Goal: Task Accomplishment & Management: Manage account settings

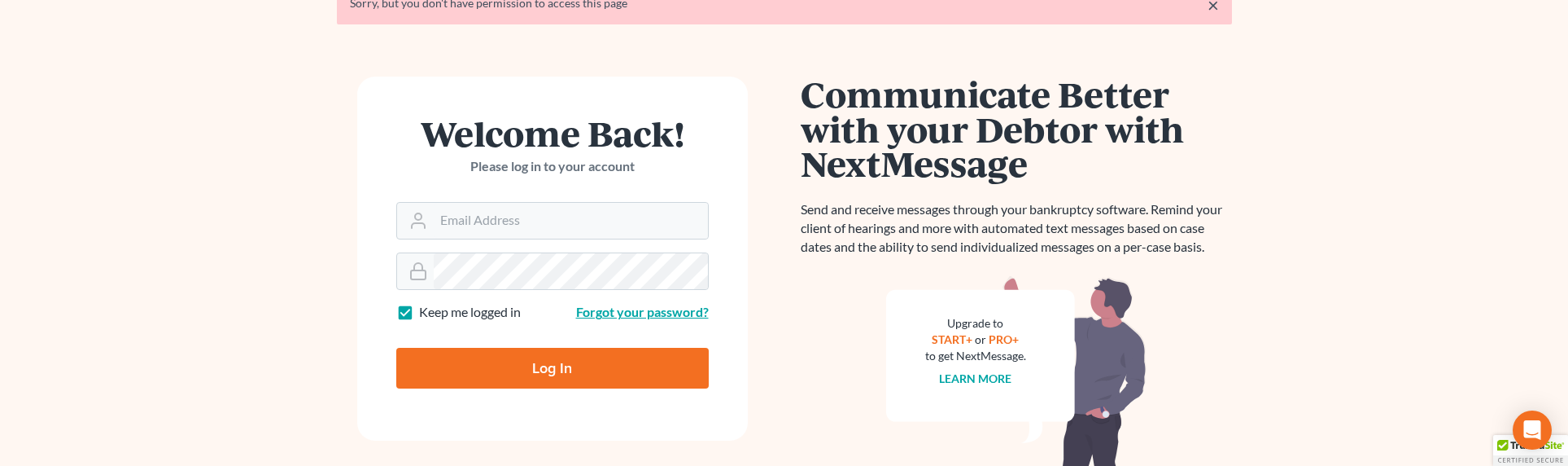
scroll to position [152, 0]
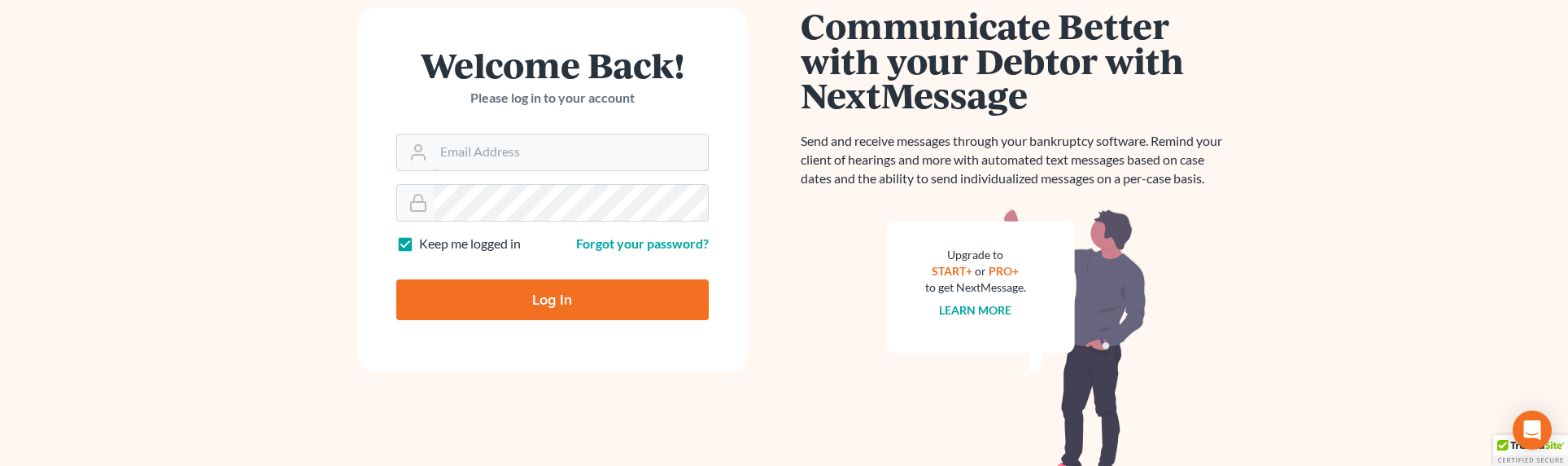
type input "sevan@gorginianlaw.com"
click at [547, 305] on input "Log In" at bounding box center [552, 300] width 313 height 41
type input "Thinking..."
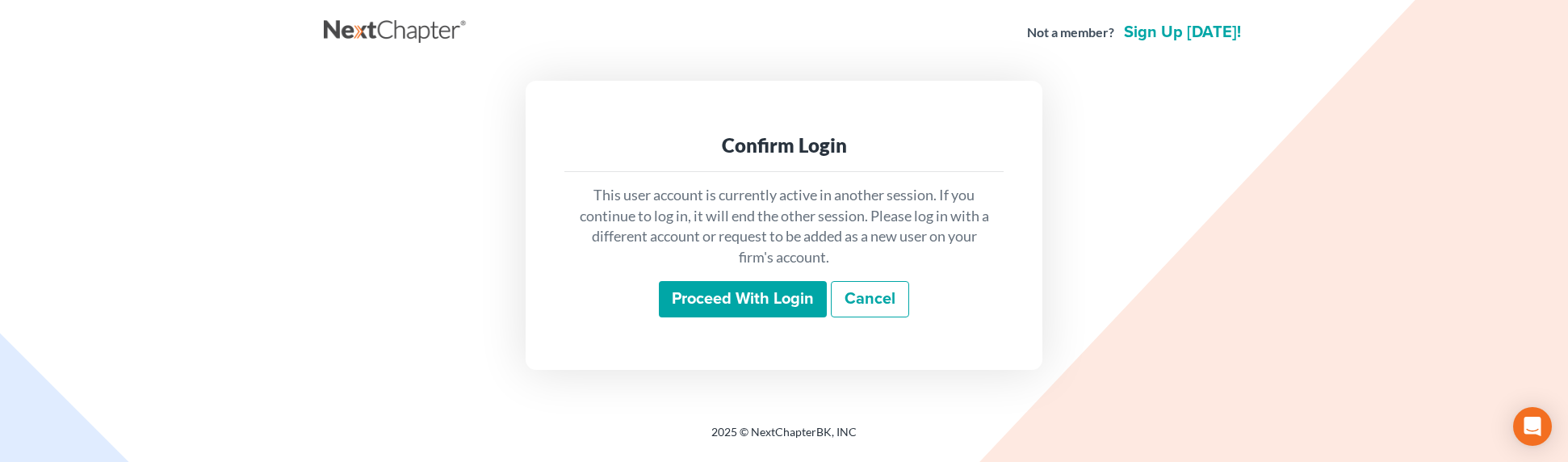
click at [770, 294] on input "Proceed with login" at bounding box center [742, 299] width 168 height 37
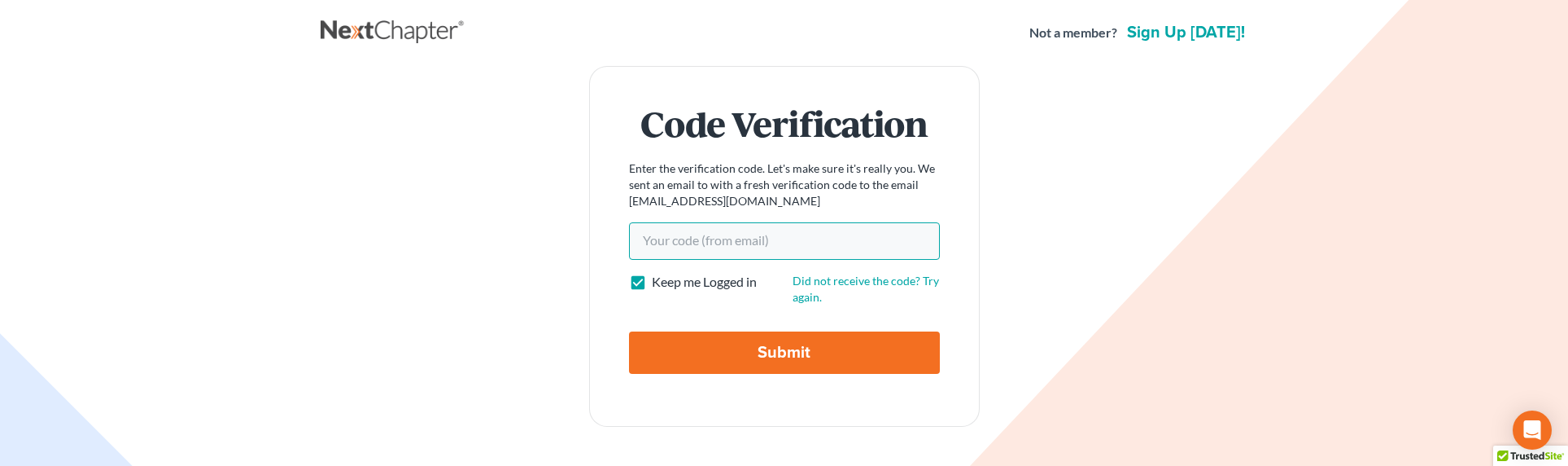
drag, startPoint x: 710, startPoint y: 254, endPoint x: 710, endPoint y: 243, distance: 11.0
click at [710, 248] on input "Your code(from email)" at bounding box center [784, 240] width 311 height 37
paste input "ffe5b0"
type input "ffe5b0"
click at [761, 356] on input "Submit" at bounding box center [784, 352] width 311 height 42
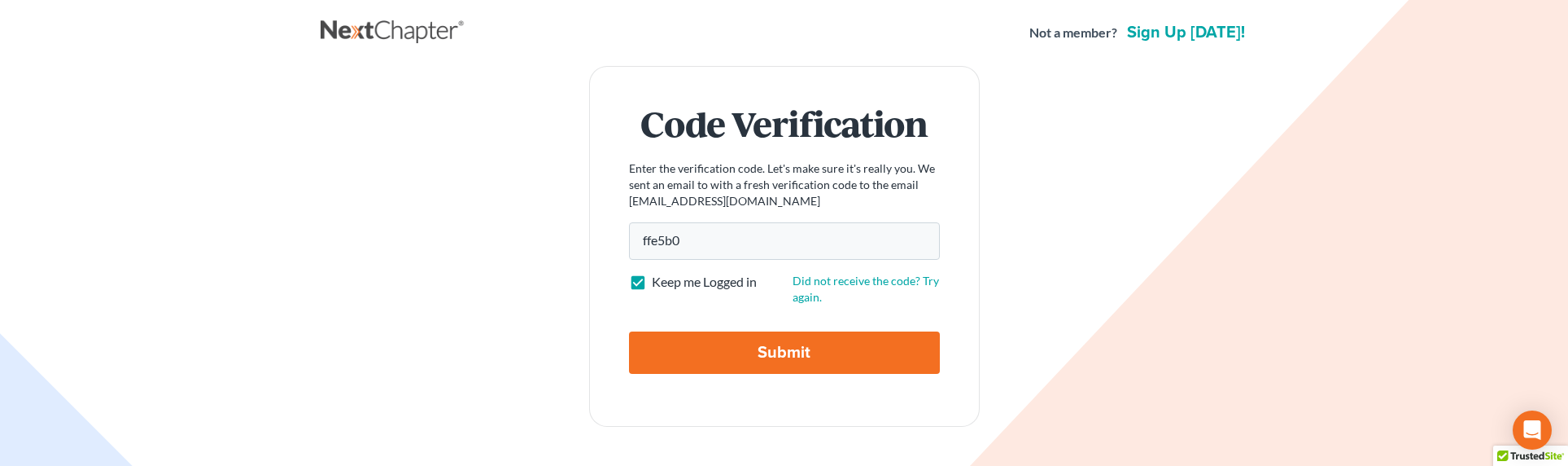
type input "Thinking..."
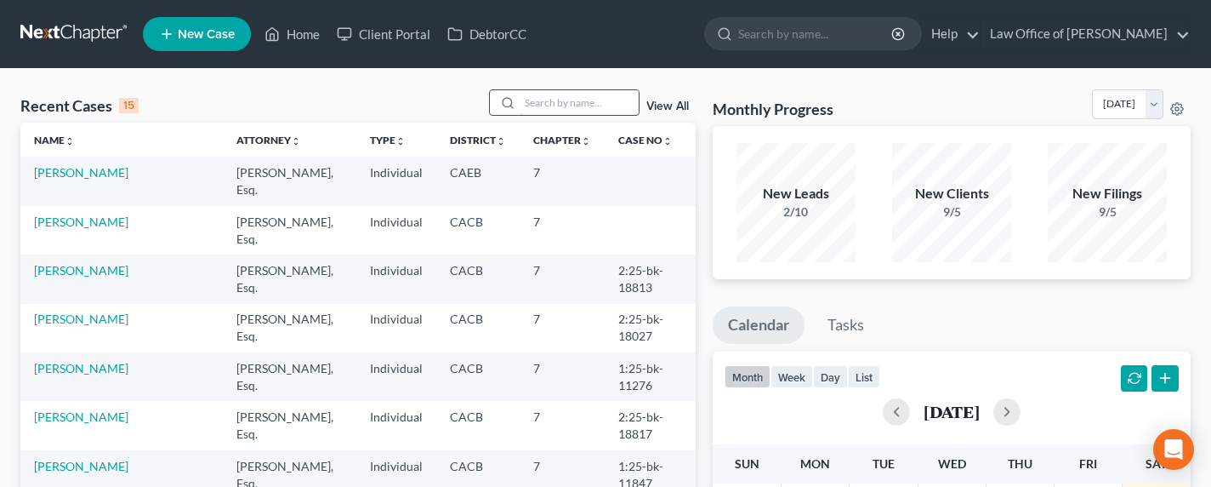
click at [617, 101] on input "search" at bounding box center [579, 102] width 119 height 25
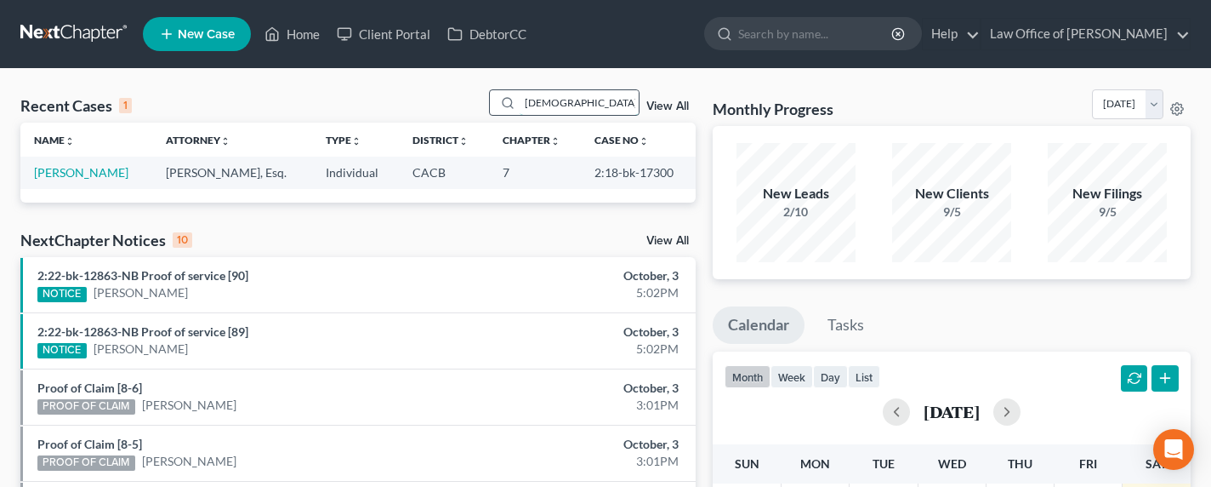
drag, startPoint x: 605, startPoint y: 100, endPoint x: 495, endPoint y: 100, distance: 109.7
click at [495, 100] on div "parsanian" at bounding box center [564, 102] width 151 height 26
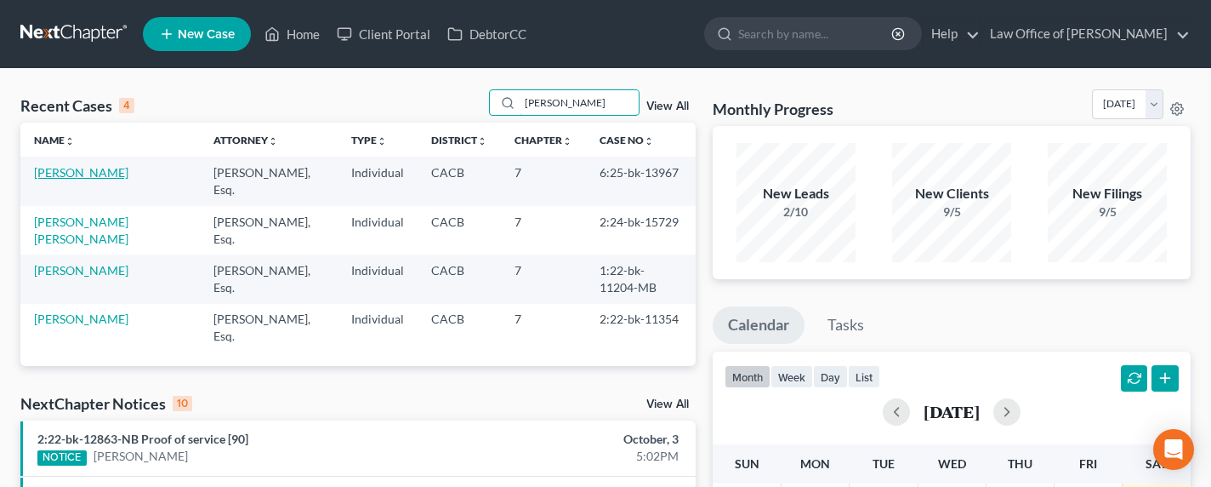
type input "flores"
click at [57, 169] on link "[PERSON_NAME]" at bounding box center [81, 172] width 94 height 14
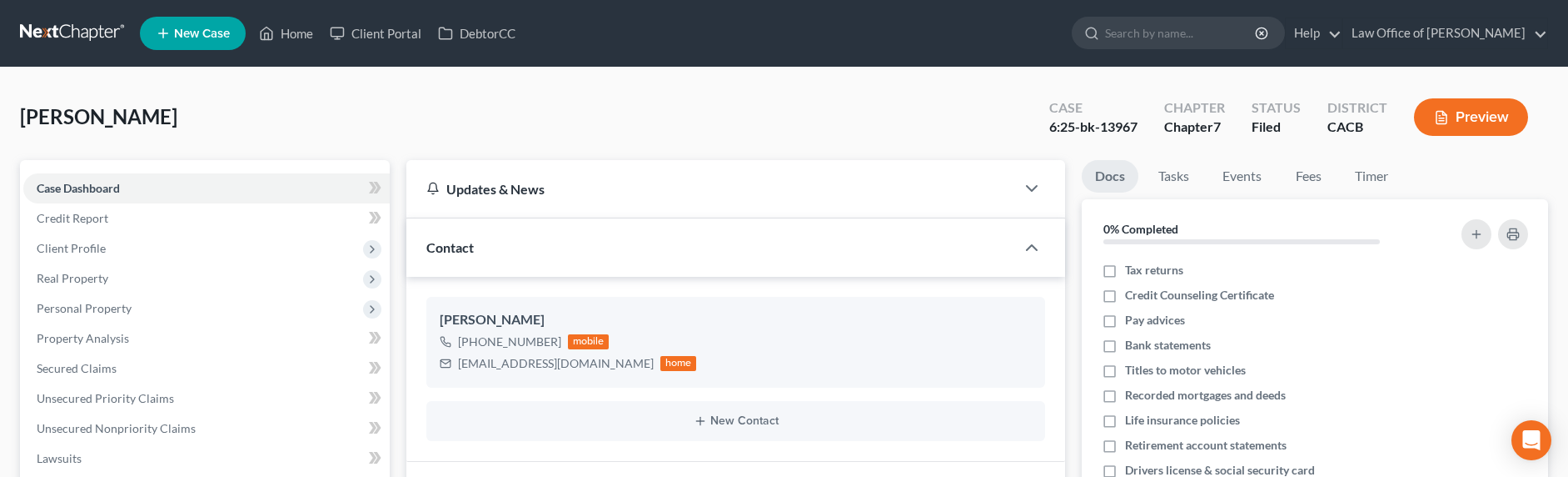
click at [63, 30] on link at bounding box center [72, 33] width 107 height 30
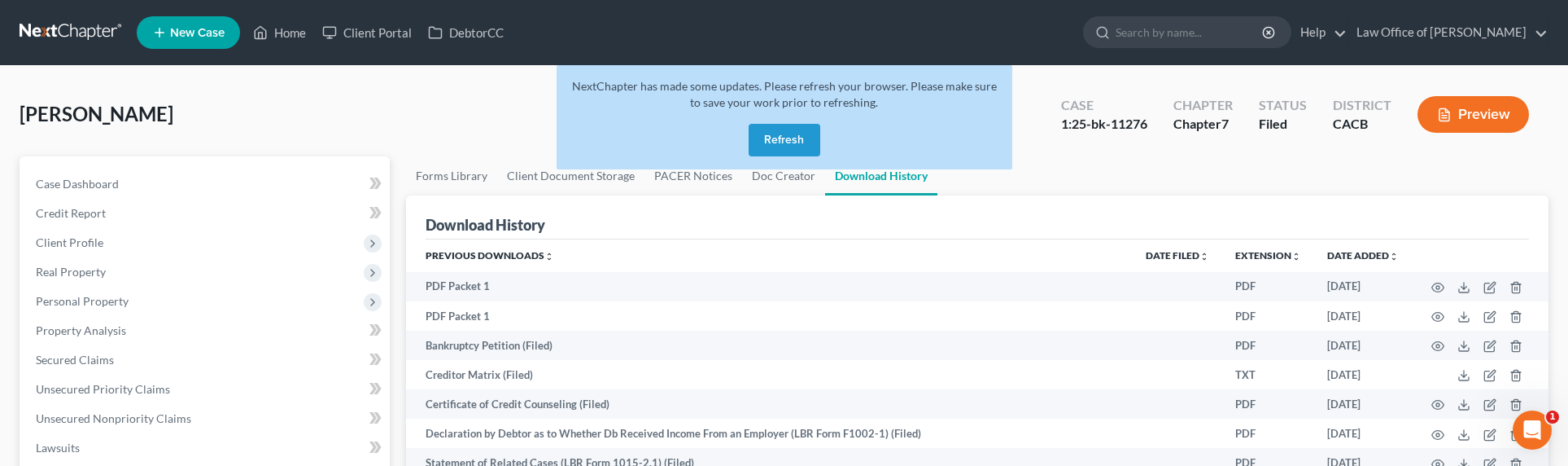
click at [67, 33] on link at bounding box center [71, 33] width 104 height 30
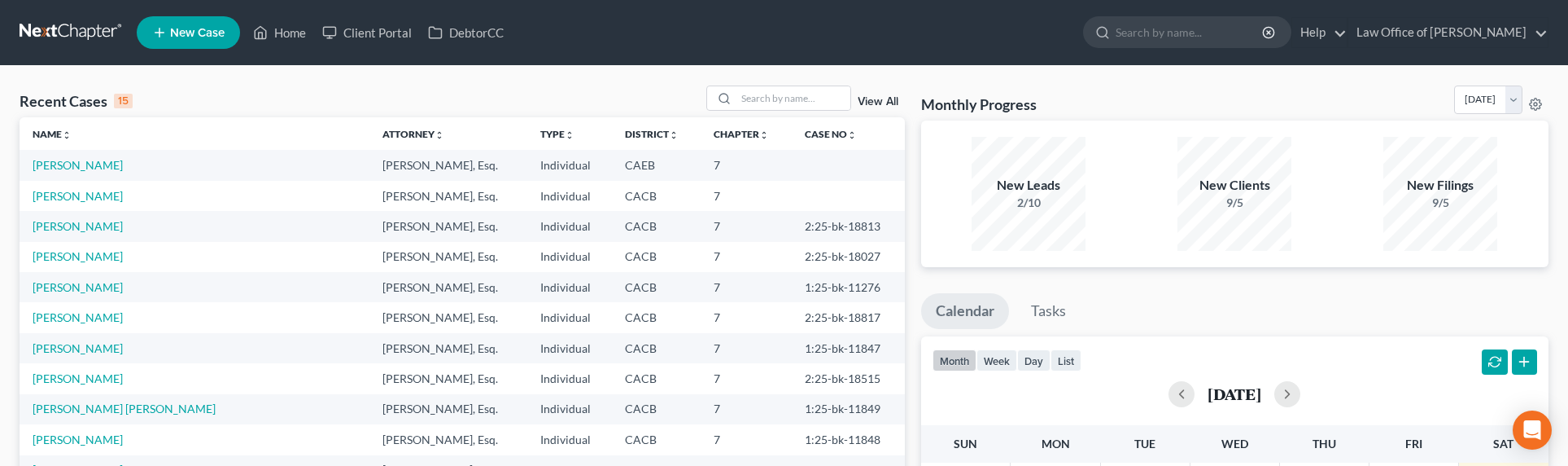
click at [166, 33] on icon at bounding box center [159, 33] width 14 height 19
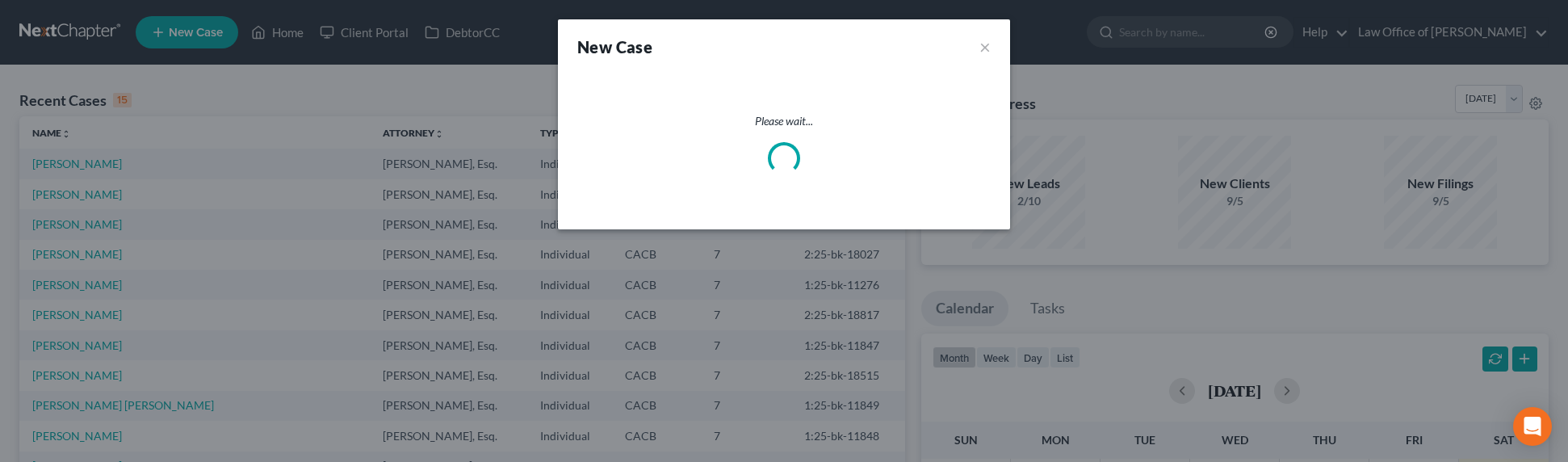
select select "7"
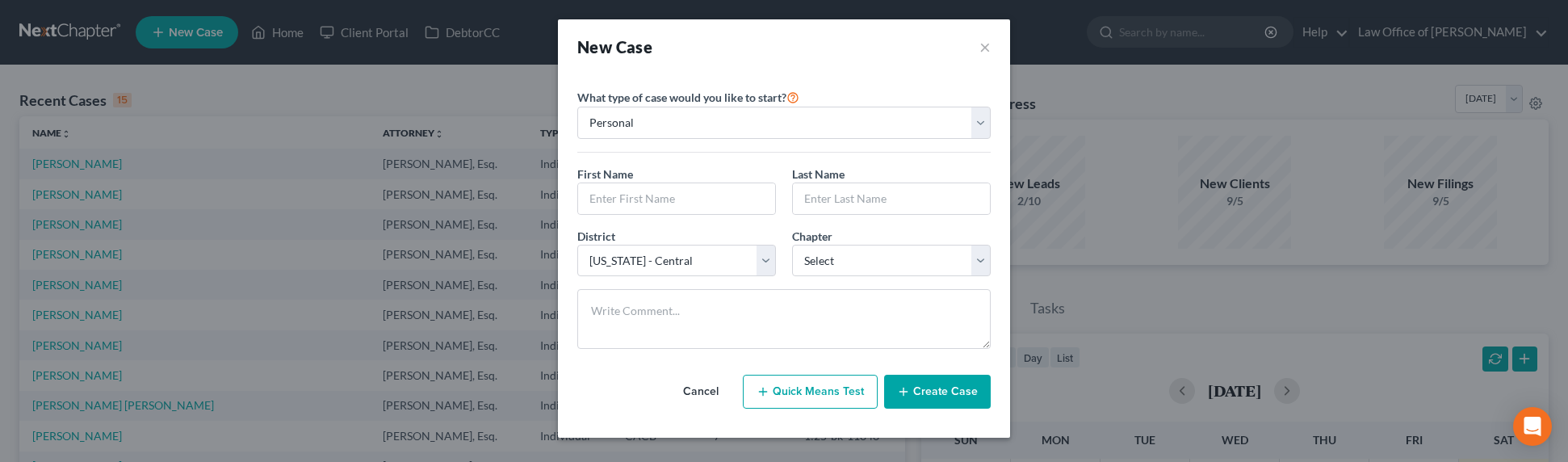
click at [816, 392] on button "Quick Means Test" at bounding box center [811, 392] width 135 height 34
select select "4"
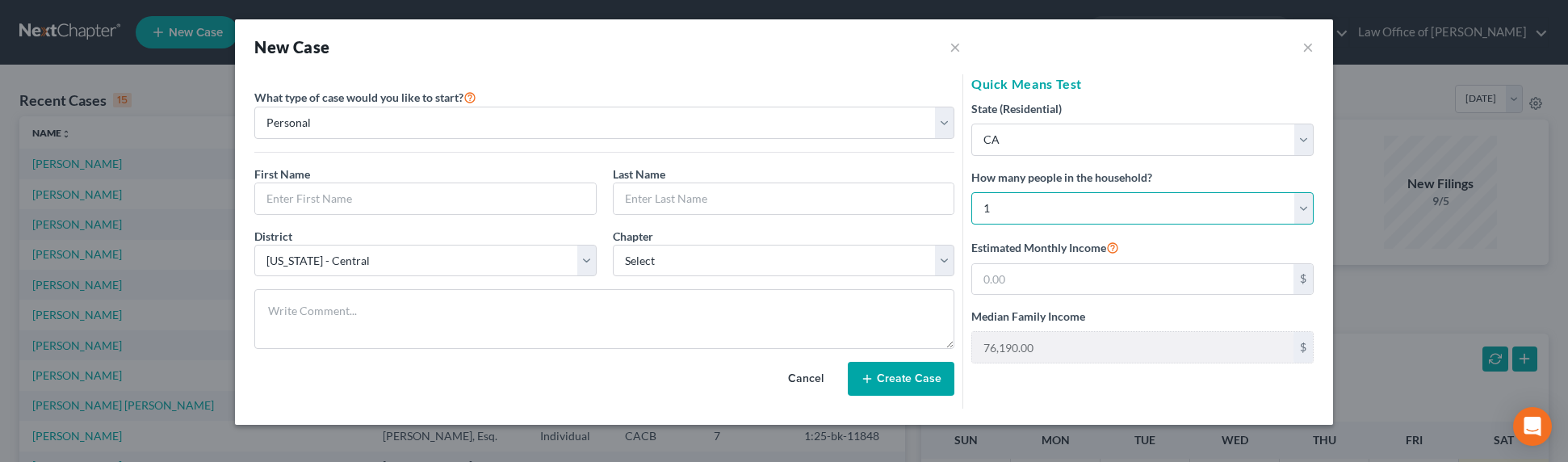
click at [1016, 211] on select "Select 1 2 3 4 5 6 7 8 9 10 11 12 13 14 15 16 17 18 19 20" at bounding box center [1142, 208] width 343 height 32
select select "2"
click at [971, 192] on select "Select 1 2 3 4 5 6 7 8 9 10 11 12 13 14 15 16 17 18 19 20" at bounding box center [1142, 208] width 343 height 32
type input "112,536.00"
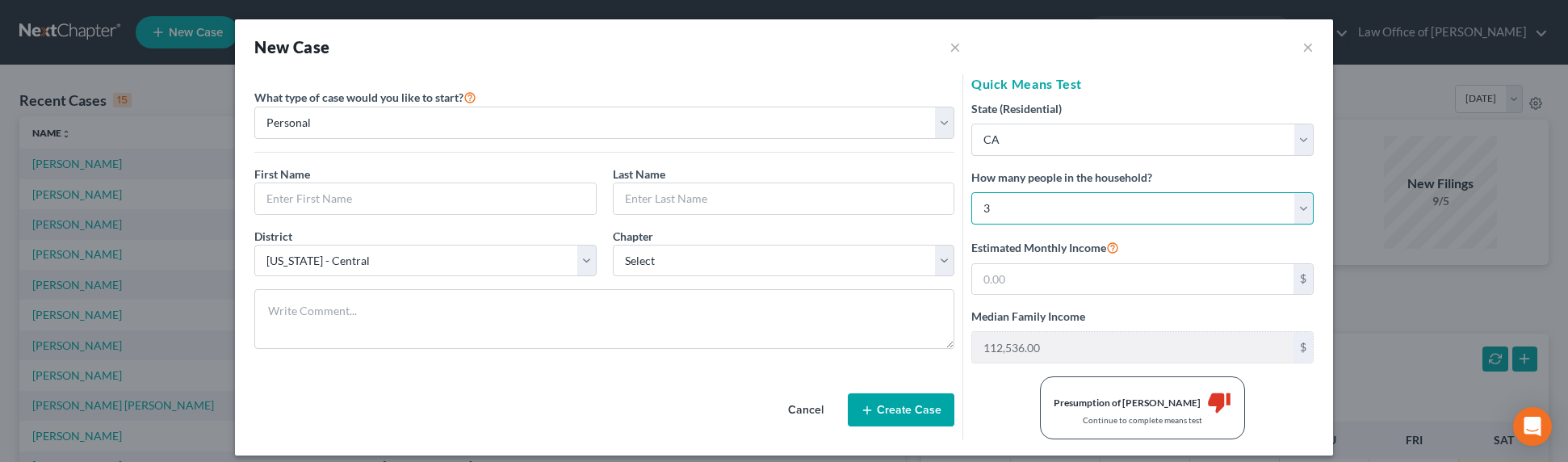
click at [1123, 212] on select "Select 1 2 3 4 5 6 7 8 9 10 11 12 13 14 15 16 17 18 19 20" at bounding box center [1142, 208] width 343 height 32
select select "3"
click at [971, 192] on select "Select 1 2 3 4 5 6 7 8 9 10 11 12 13 14 15 16 17 18 19 20" at bounding box center [1142, 208] width 343 height 32
type input "130,845.00"
click at [1083, 198] on select "Select 1 2 3 4 5 6 7 8 9 10 11 12 13 14 15 16 17 18 19 20" at bounding box center [1142, 208] width 343 height 32
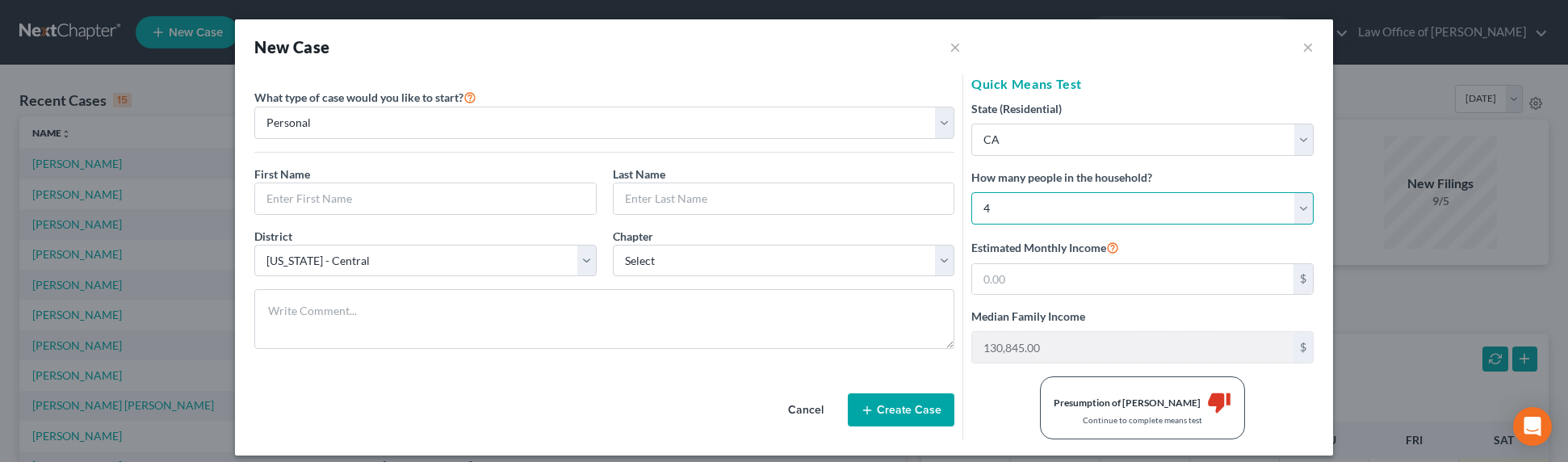
select select "4"
click at [971, 192] on select "Select 1 2 3 4 5 6 7 8 9 10 11 12 13 14 15 16 17 18 19 20" at bounding box center [1142, 208] width 343 height 32
type input "141,945.00"
click at [1021, 207] on select "Select 1 2 3 4 5 6 7 8 9 10 11 12 13 14 15 16 17 18 19 20" at bounding box center [1142, 208] width 343 height 32
select select "3"
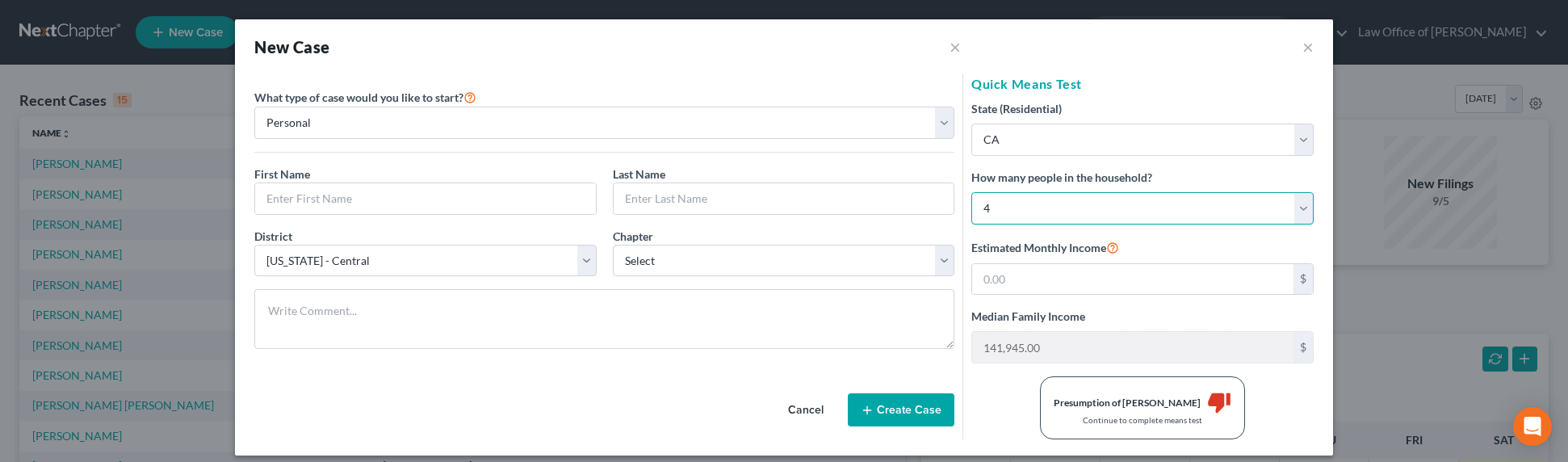
click at [971, 192] on select "Select 1 2 3 4 5 6 7 8 9 10 11 12 13 14 15 16 17 18 19 20" at bounding box center [1142, 208] width 343 height 32
type input "130,845.00"
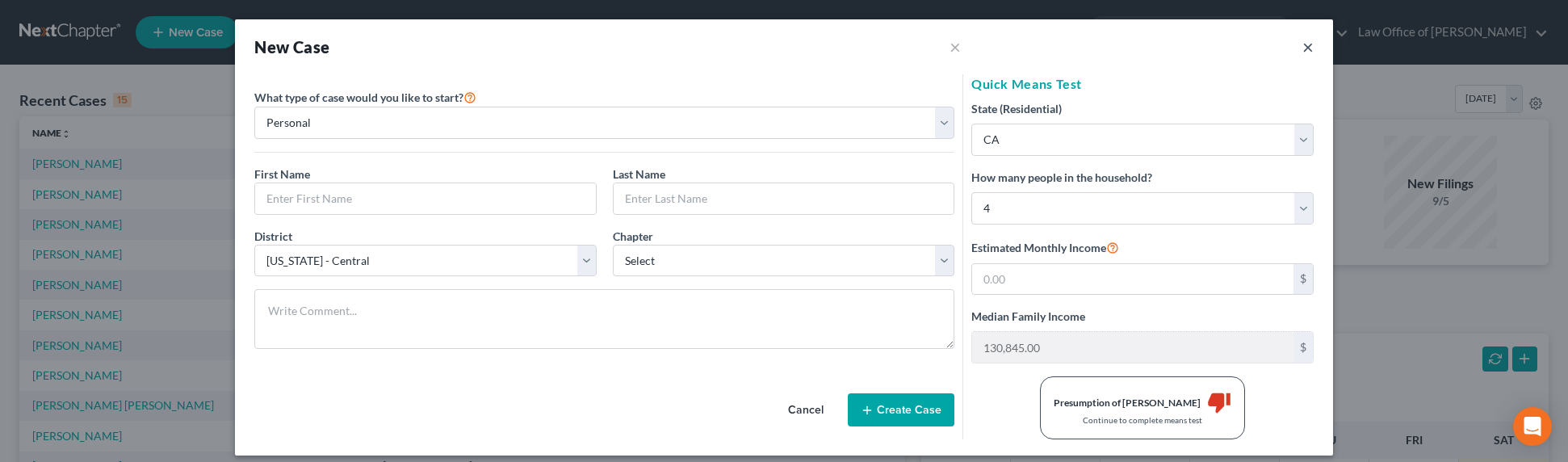
click at [1302, 47] on button "×" at bounding box center [1308, 46] width 11 height 19
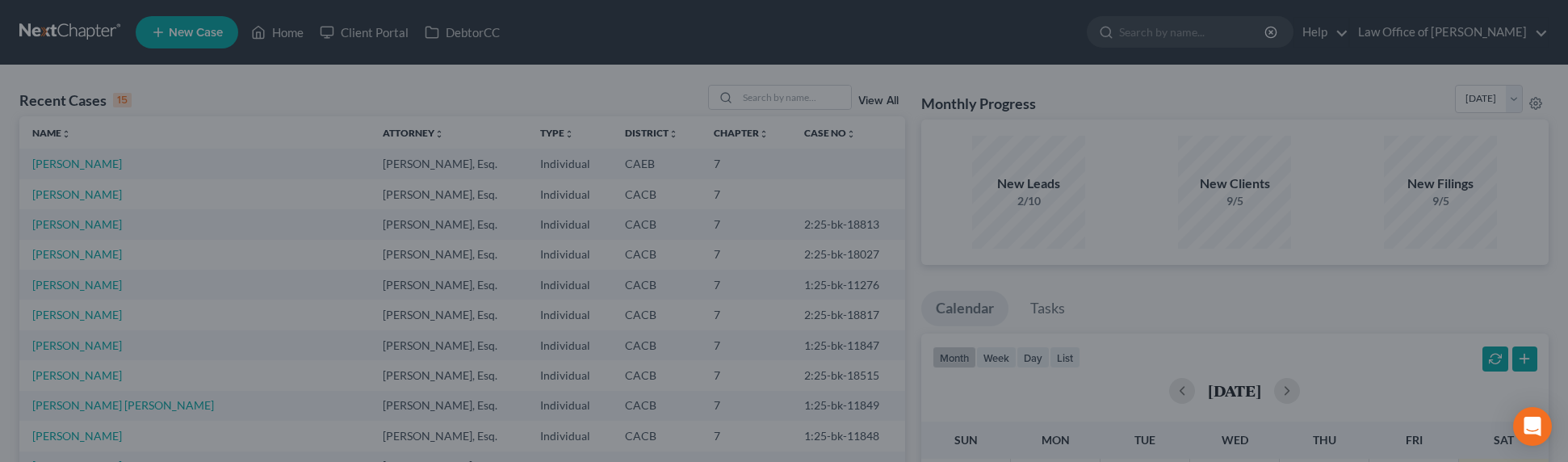
click at [316, 186] on div "New Case × Please select case type * Bankruptcy Bankruptcy What type of case wo…" at bounding box center [784, 231] width 1568 height 462
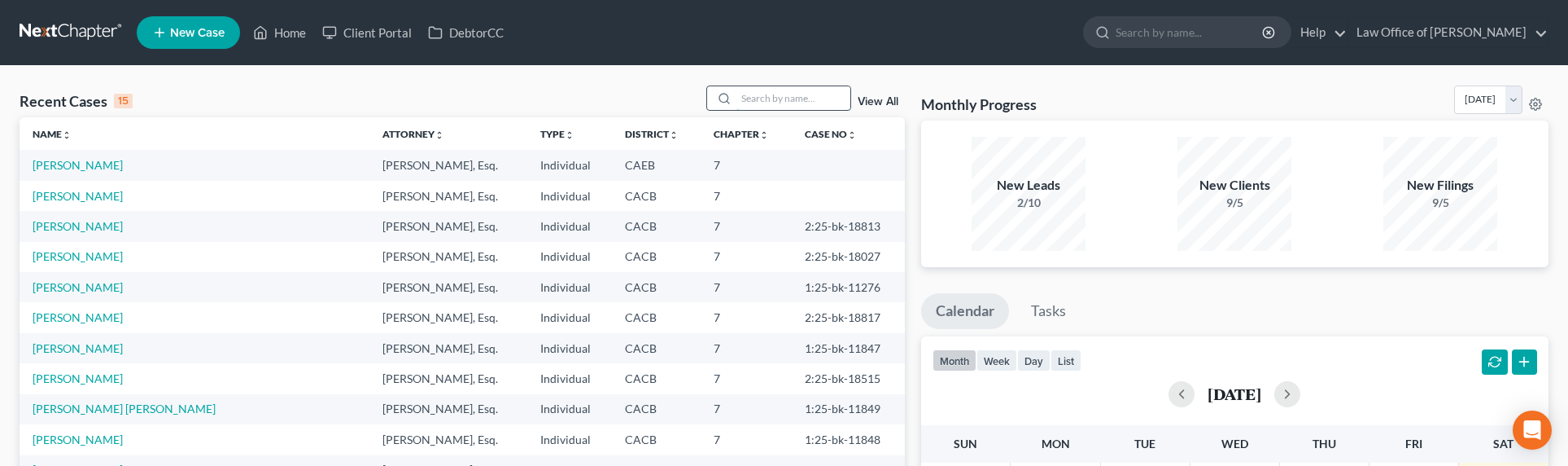
click at [748, 99] on input "search" at bounding box center [793, 98] width 114 height 24
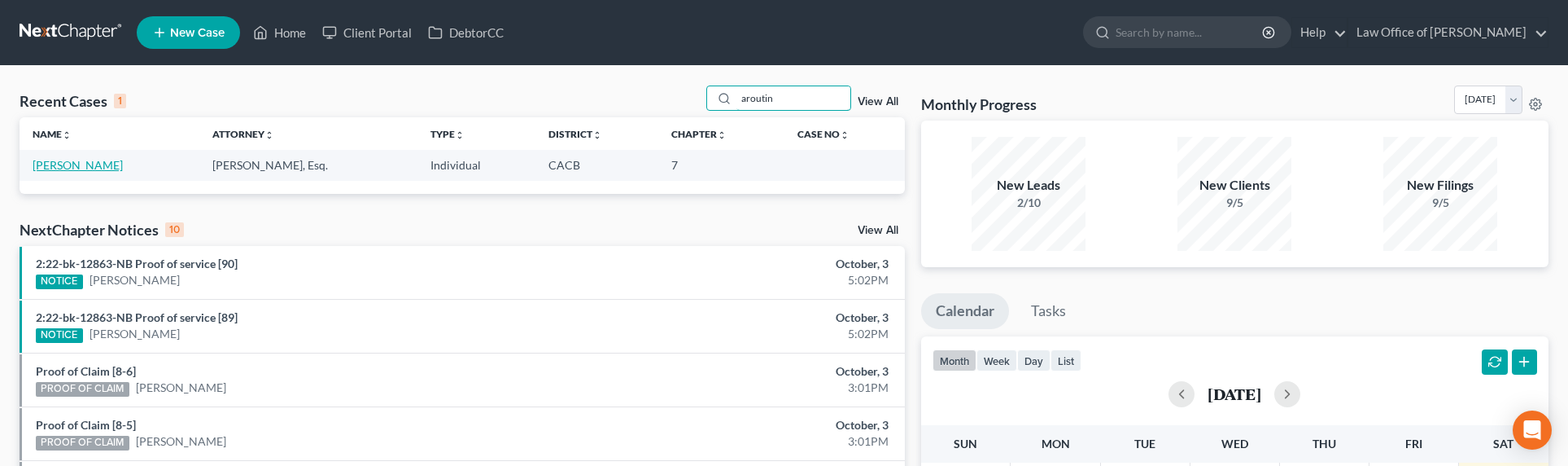
type input "aroutin"
click at [67, 169] on link "[PERSON_NAME]" at bounding box center [77, 165] width 90 height 13
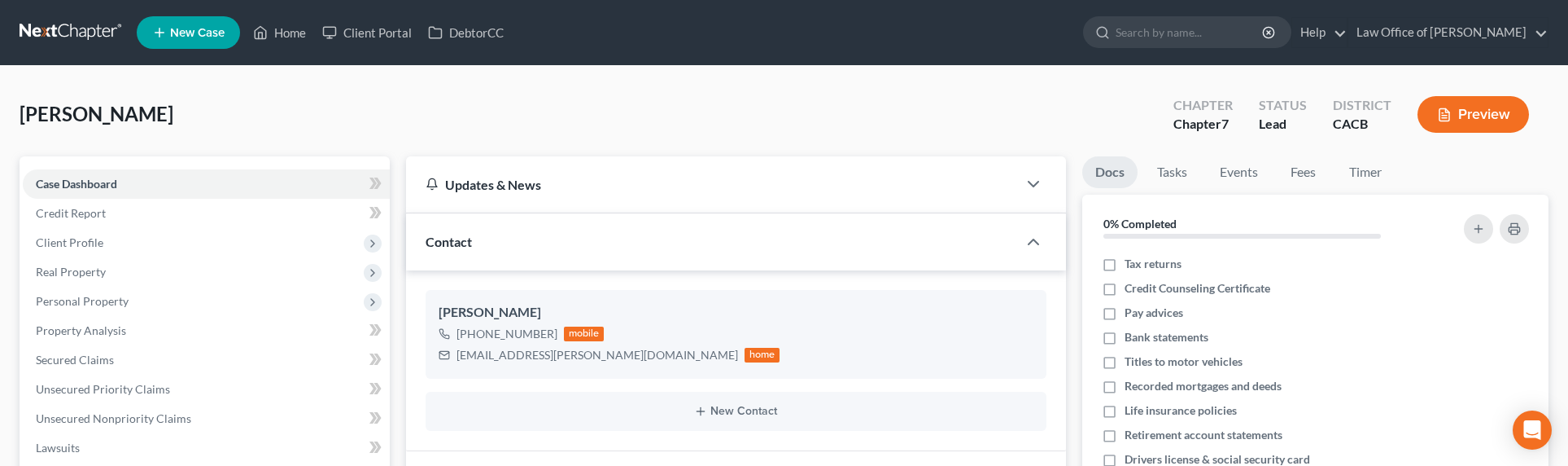
scroll to position [354, 0]
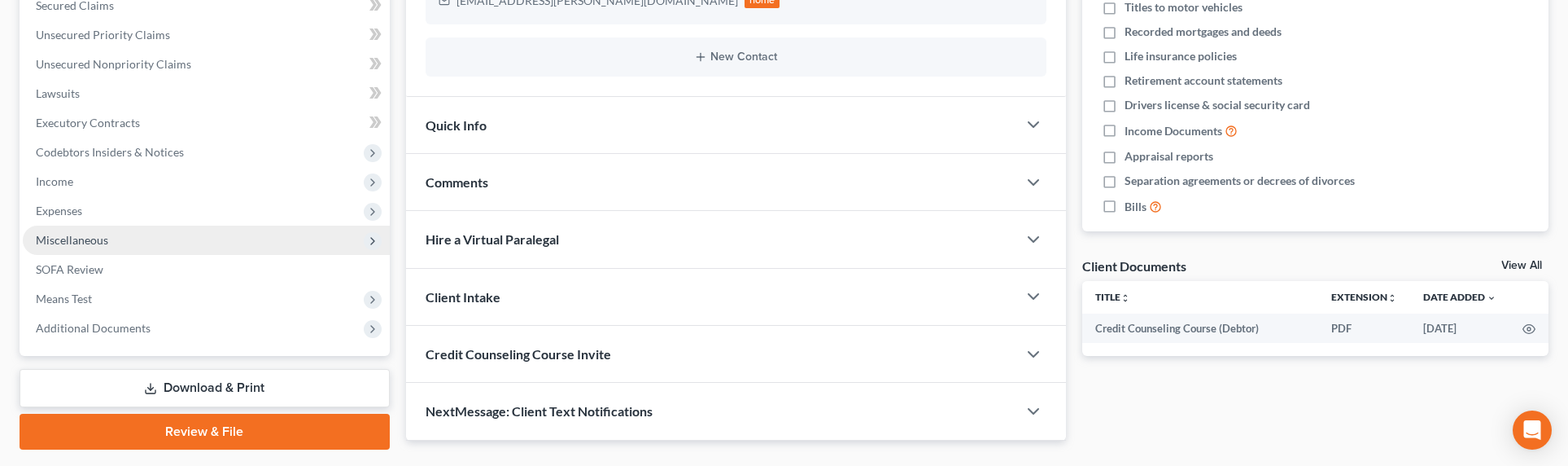
click at [73, 237] on span "Miscellaneous" at bounding box center [72, 239] width 73 height 13
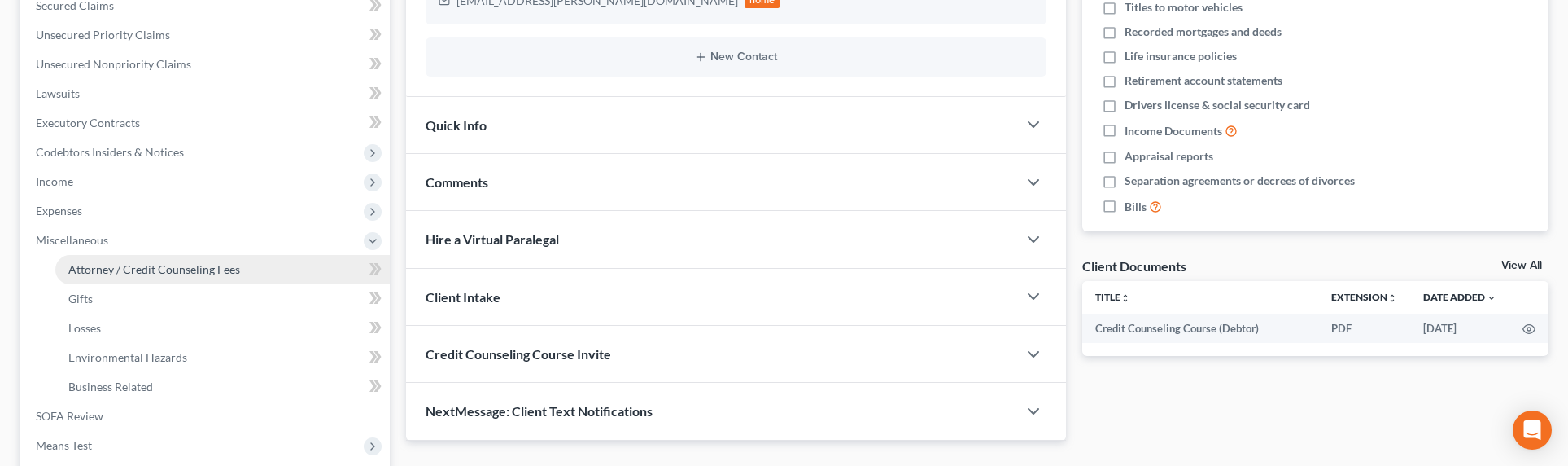
click at [96, 269] on span "Attorney / Credit Counseling Fees" at bounding box center [153, 269] width 171 height 13
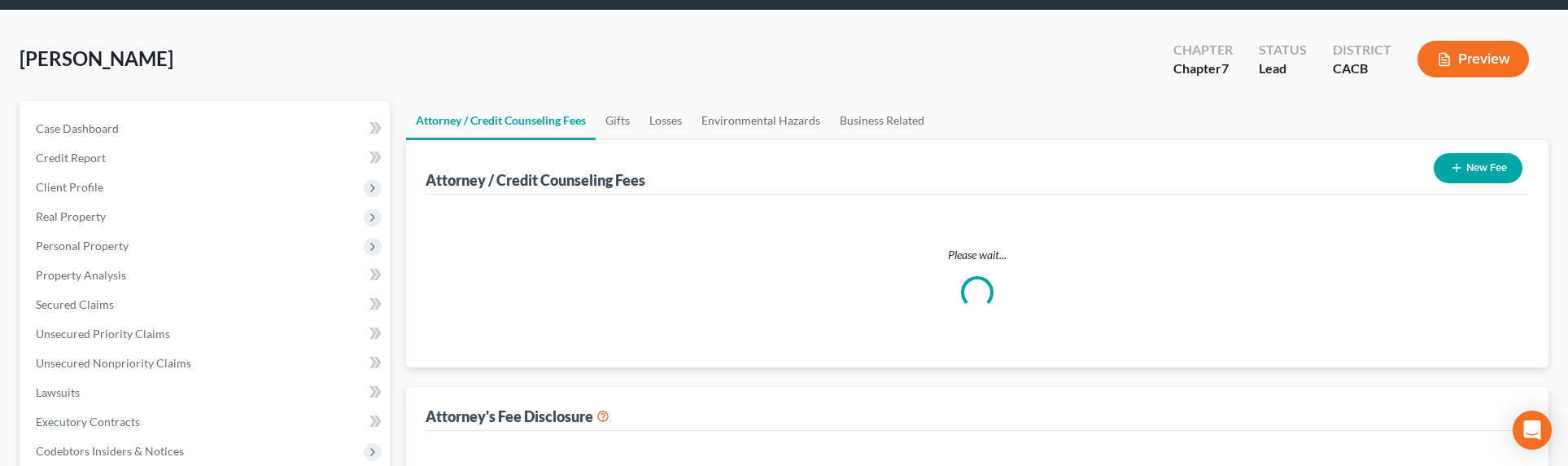
select select "0"
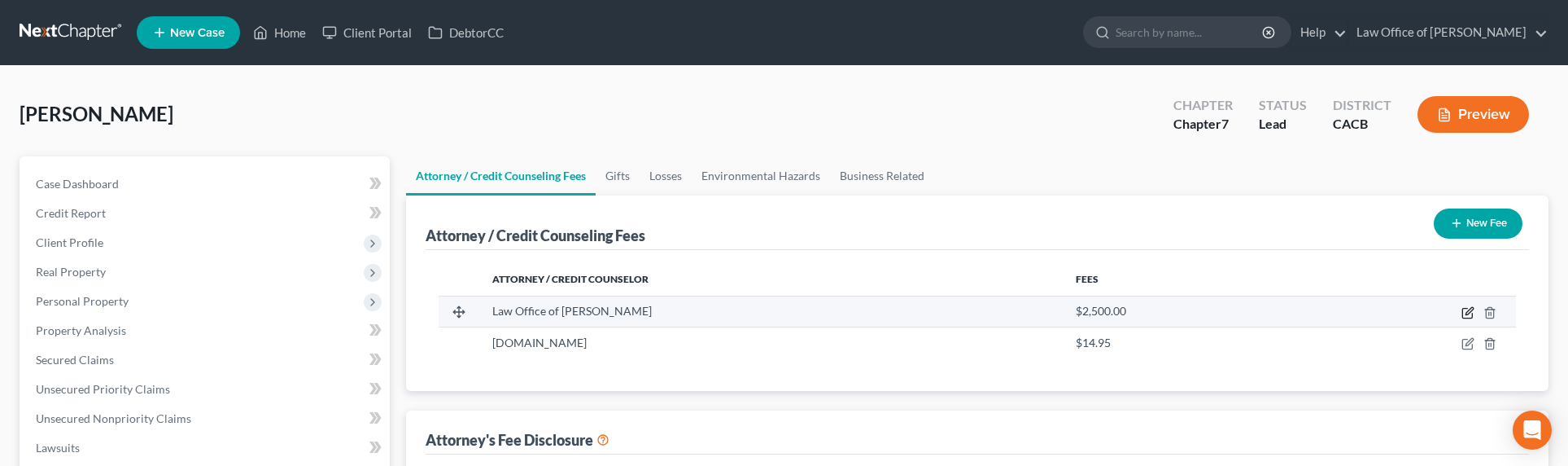
click at [1472, 313] on icon "button" at bounding box center [1467, 313] width 10 height 10
select select "4"
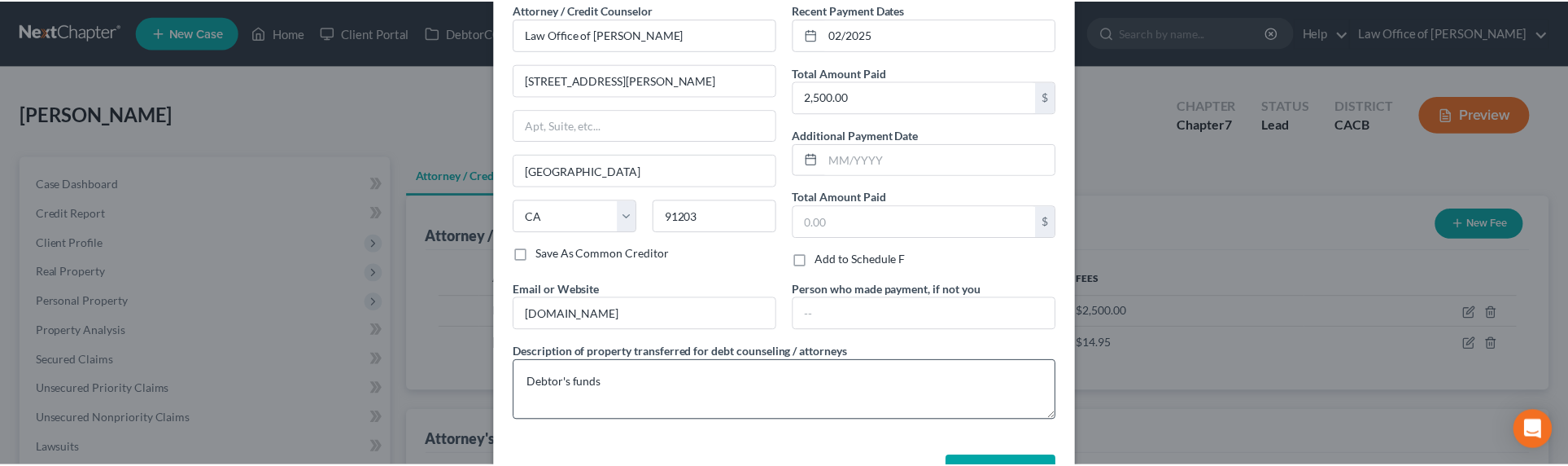
scroll to position [130, 0]
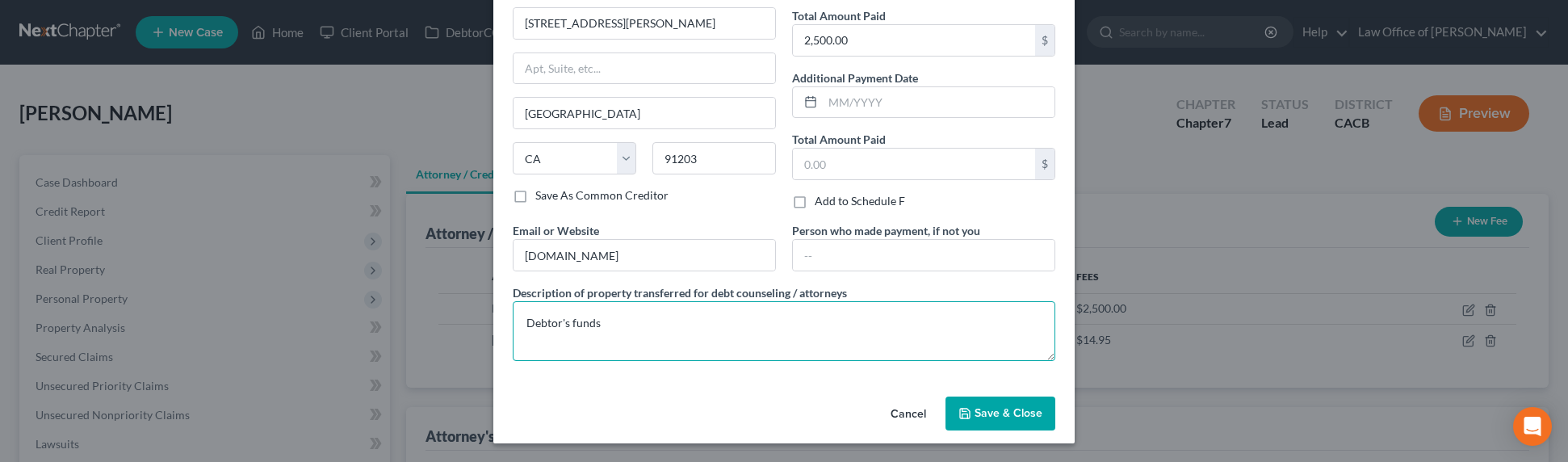
click at [619, 330] on textarea "Debtor's funds" at bounding box center [784, 330] width 543 height 60
click at [860, 254] on input "text" at bounding box center [924, 255] width 262 height 30
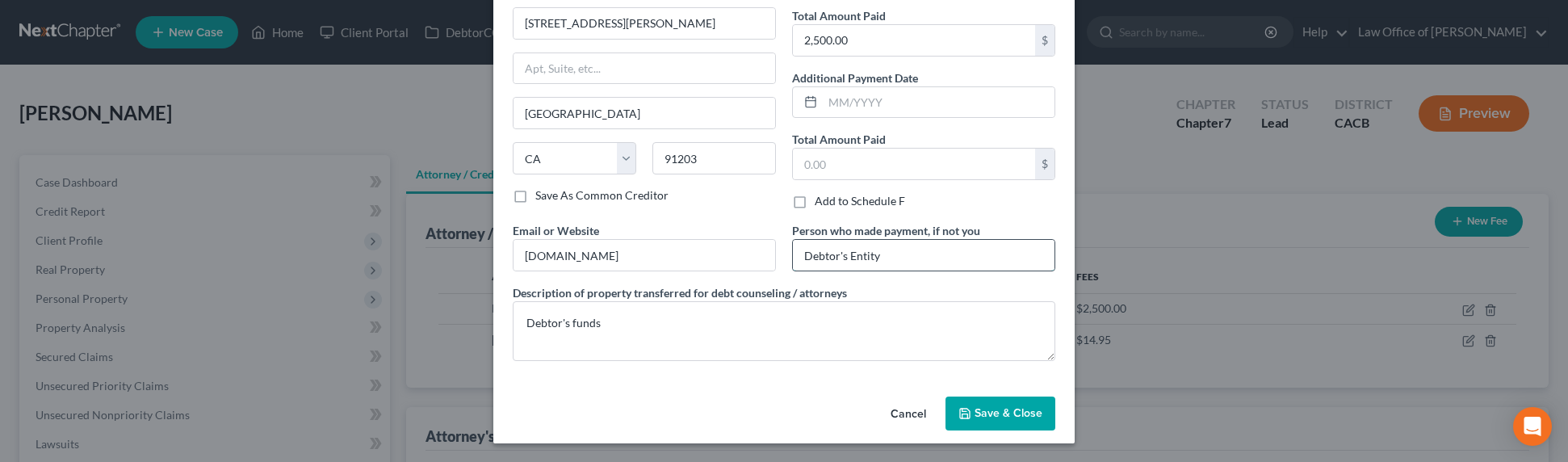
type input "Debtor's Entity"
click at [588, 319] on textarea "Debtor's" at bounding box center [784, 330] width 543 height 60
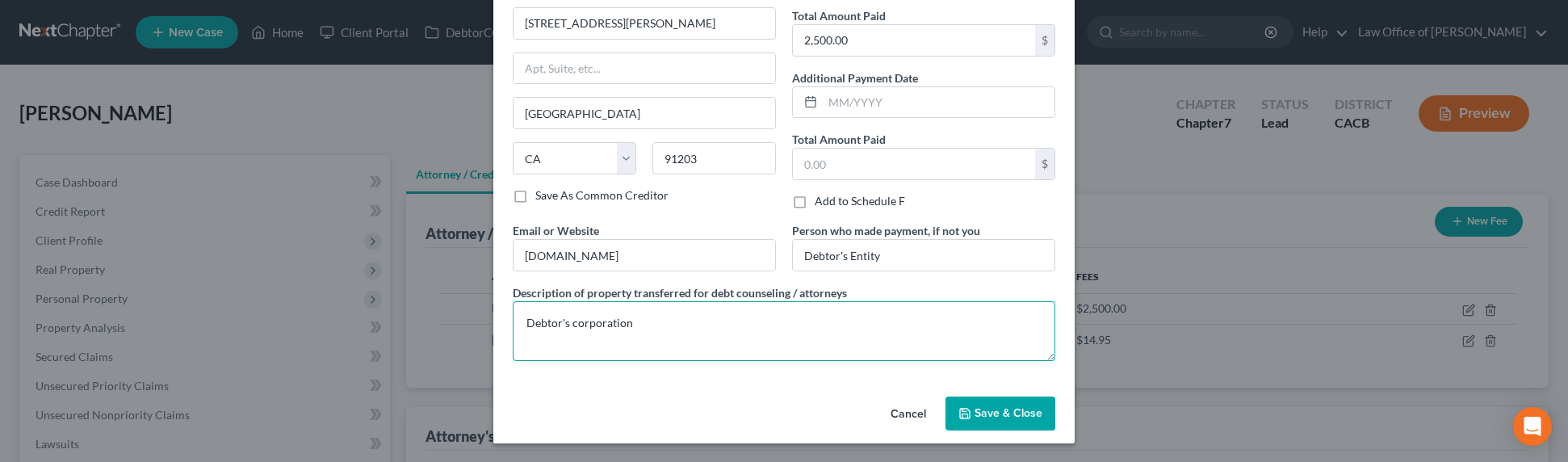
click at [661, 312] on textarea "Debtor's corporation" at bounding box center [784, 330] width 543 height 60
click at [656, 325] on textarea "Debtor's corporation" at bounding box center [784, 330] width 543 height 60
type textarea "Debtor's corporation paid legal fee"
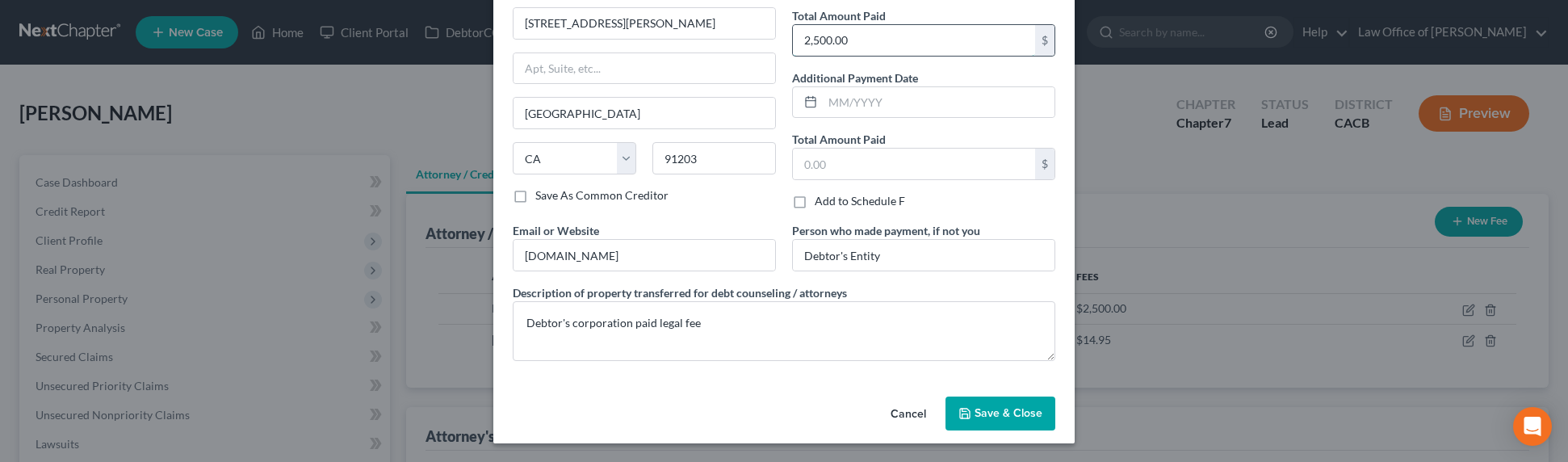
click at [813, 35] on input "2,500.00" at bounding box center [913, 40] width 242 height 30
click at [815, 41] on input "2,500.00" at bounding box center [913, 40] width 242 height 30
click at [809, 41] on input "2,500.00" at bounding box center [913, 40] width 242 height 30
type input "2,600.00"
click at [885, 256] on input "Debtor's Entity" at bounding box center [924, 255] width 262 height 30
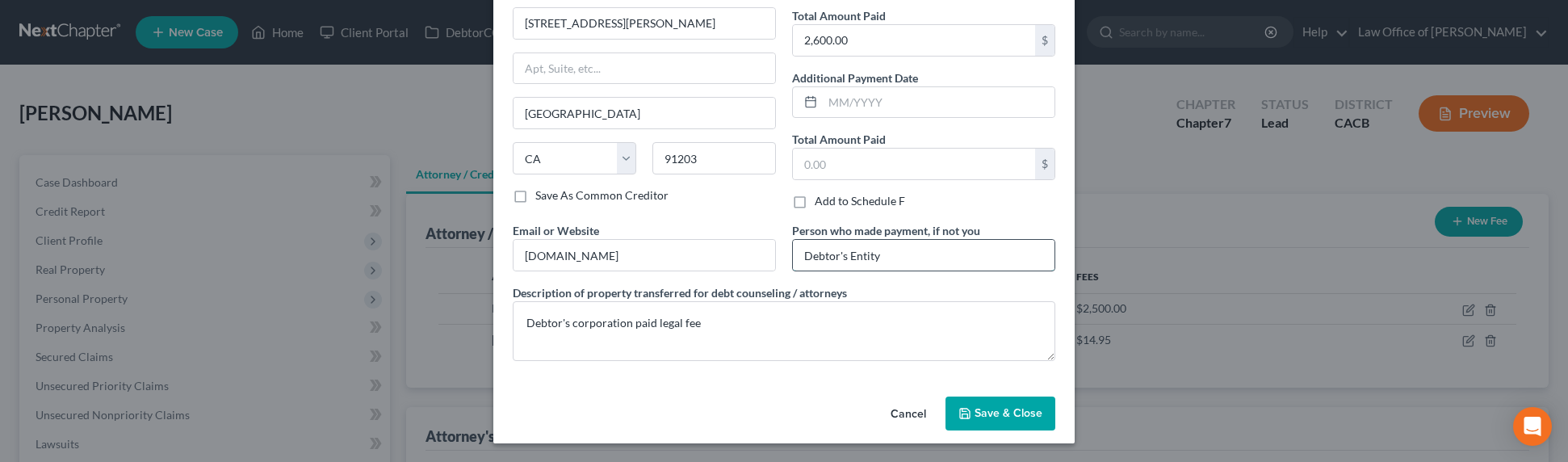
drag, startPoint x: 886, startPoint y: 256, endPoint x: 797, endPoint y: 256, distance: 89.0
click at [797, 256] on input "Debtor's Entity" at bounding box center [924, 255] width 262 height 30
click at [982, 414] on span "Save & Close" at bounding box center [1008, 413] width 67 height 13
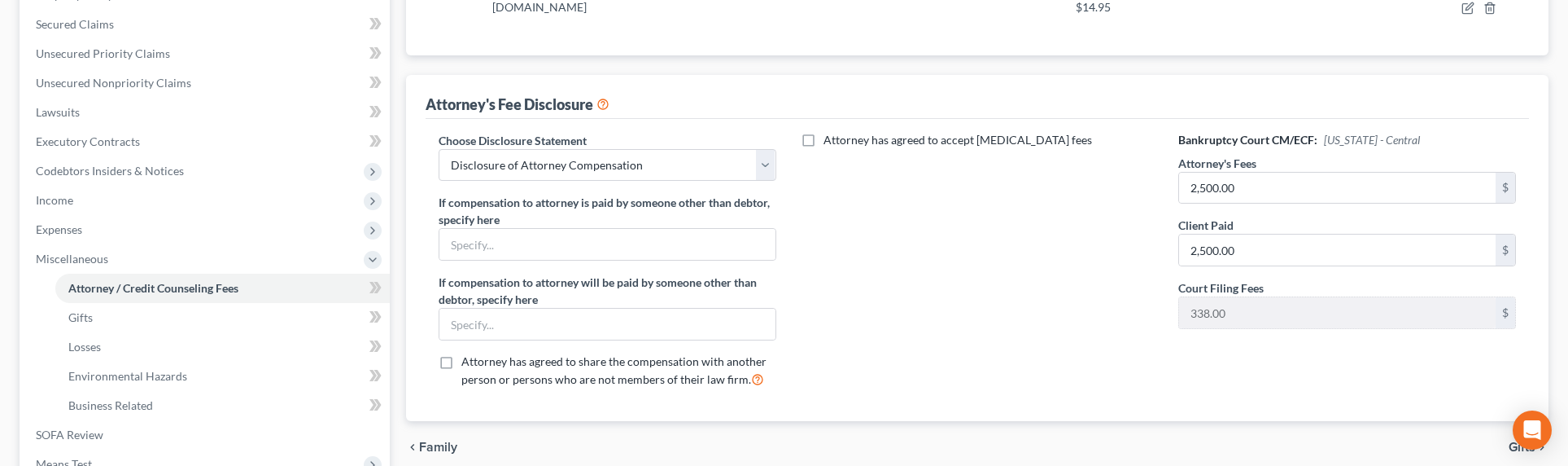
scroll to position [354, 0]
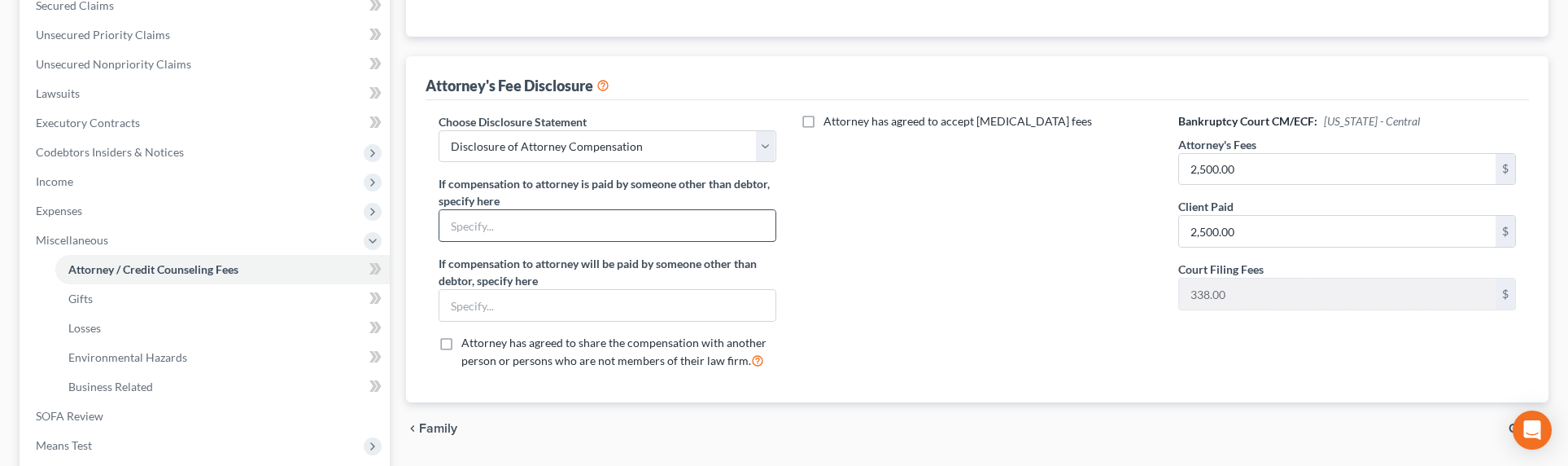
click at [563, 226] on input "text" at bounding box center [607, 225] width 336 height 31
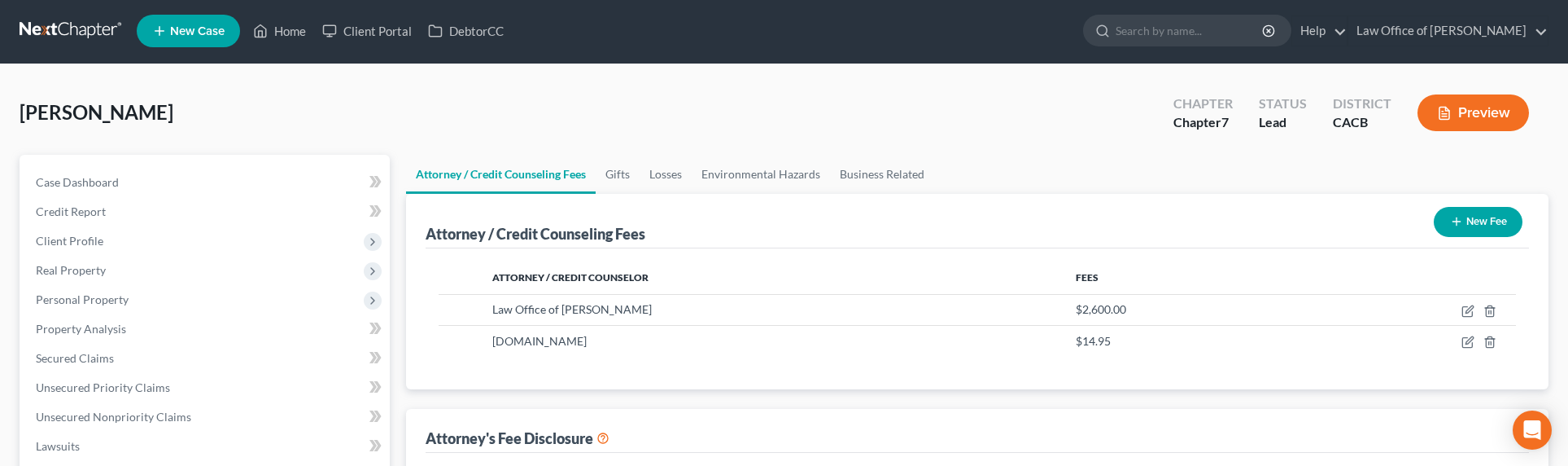
scroll to position [0, 0]
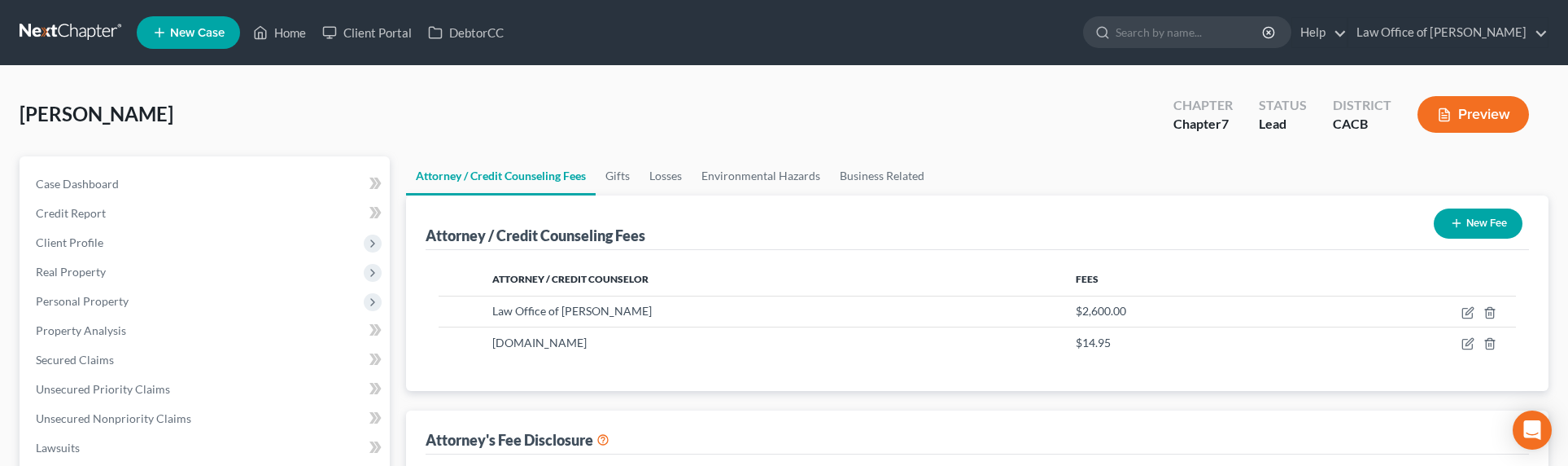
type input "Debtor's entity"
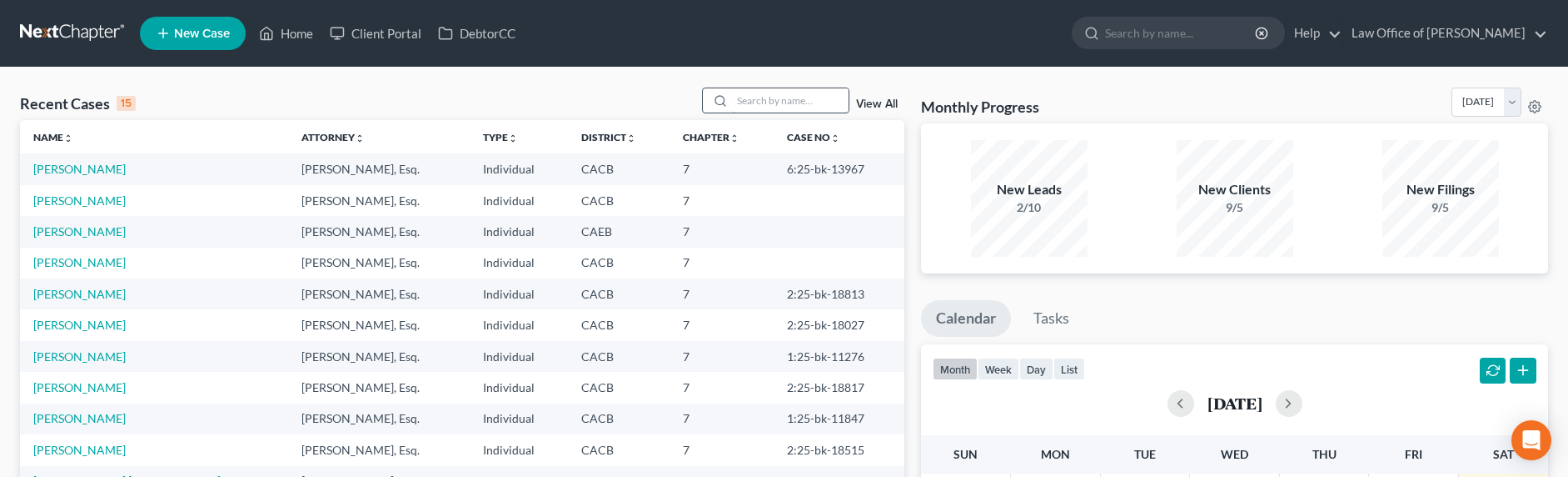
click at [789, 94] on input "search" at bounding box center [790, 100] width 116 height 24
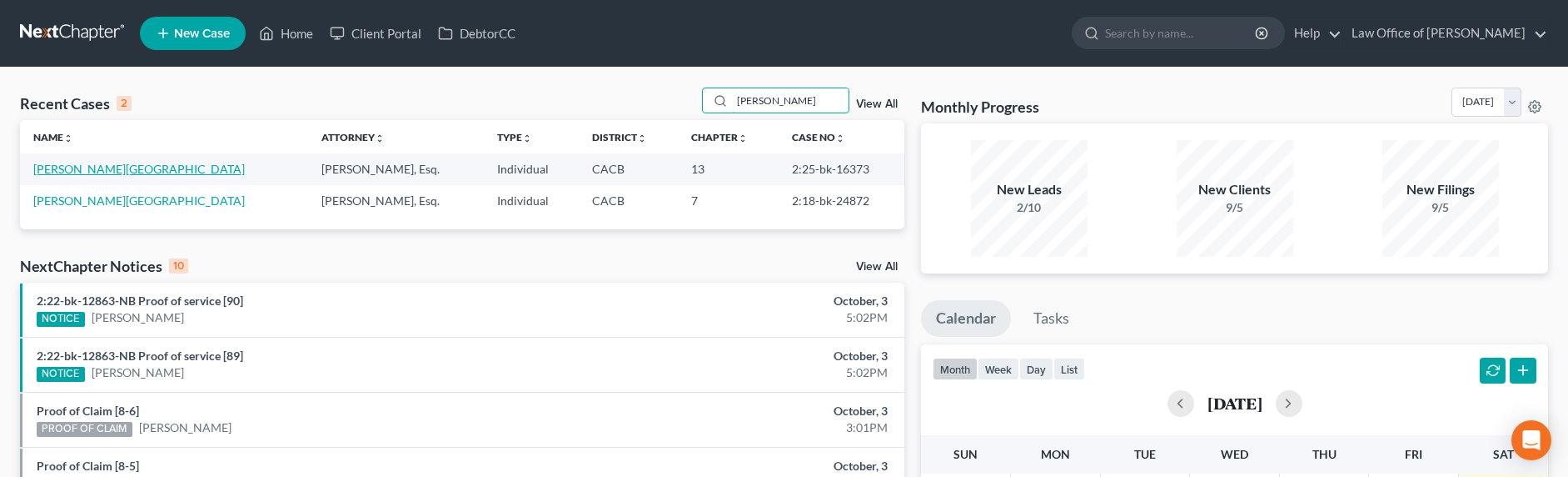
type input "[PERSON_NAME]"
click at [69, 169] on link "[PERSON_NAME][GEOGRAPHIC_DATA]" at bounding box center [139, 168] width 211 height 14
